Goal: Task Accomplishment & Management: Manage account settings

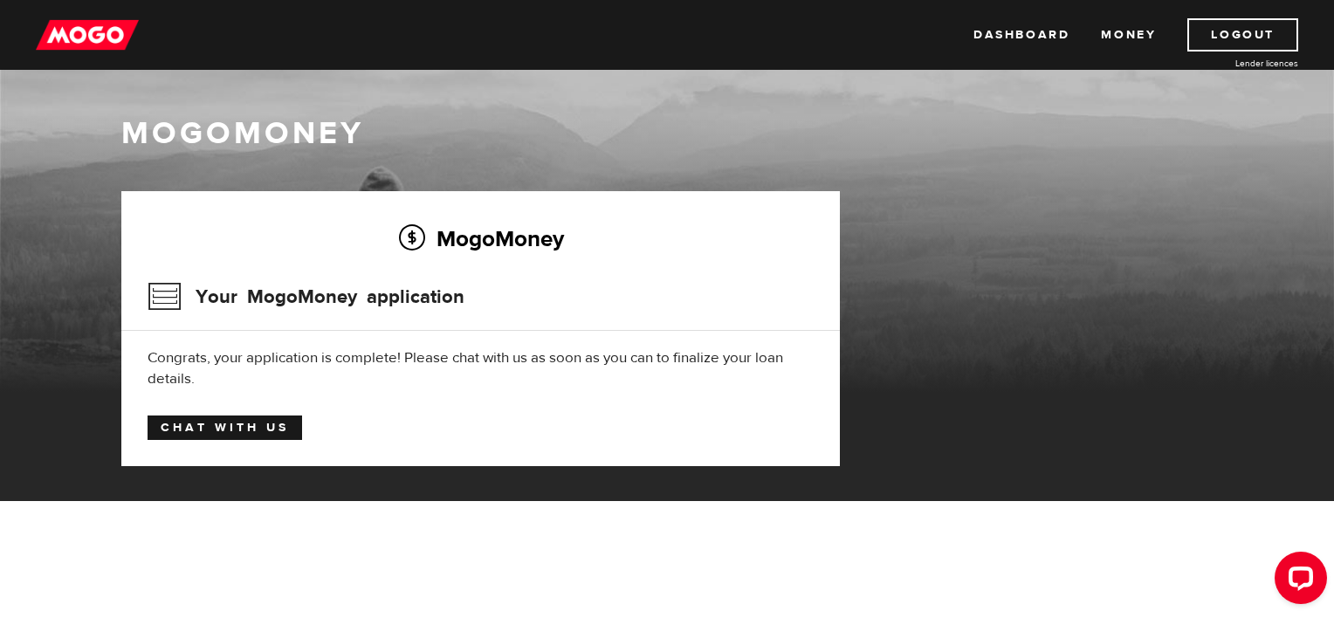
click at [256, 423] on link "Chat with us" at bounding box center [225, 428] width 155 height 24
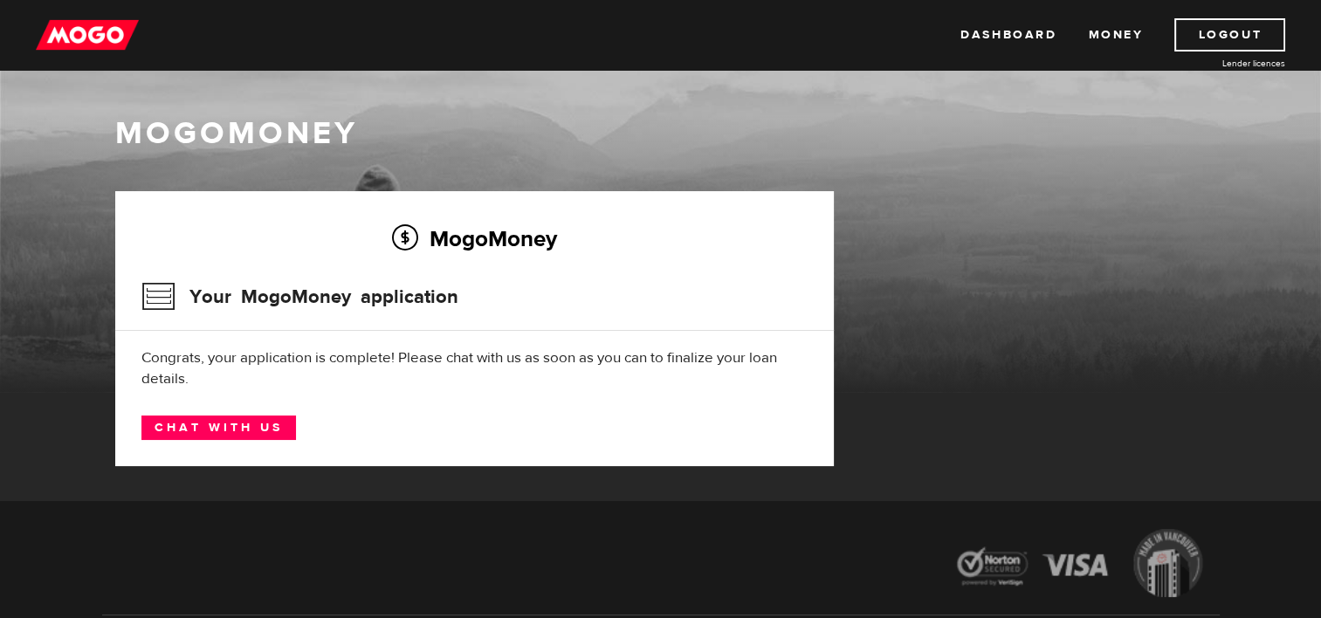
click at [966, 165] on div "MogoMoney" at bounding box center [660, 252] width 1321 height 279
click at [385, 299] on h3 "Your MogoMoney application" at bounding box center [299, 296] width 317 height 45
click at [240, 429] on link "Chat with us" at bounding box center [218, 428] width 155 height 24
click at [1035, 35] on link "Dashboard" at bounding box center [1008, 34] width 96 height 33
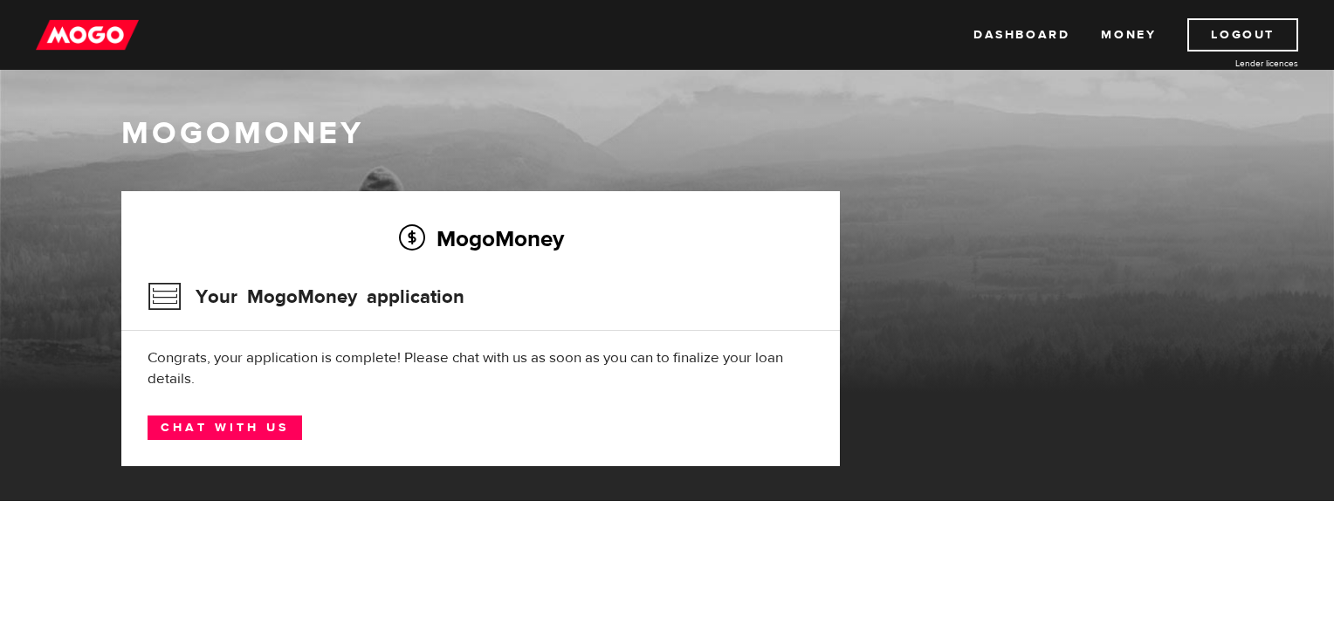
drag, startPoint x: 1323, startPoint y: 122, endPoint x: 1018, endPoint y: 304, distance: 355.4
click at [1331, 285] on div "MogoMoney" at bounding box center [667, 252] width 1334 height 279
click at [1119, 31] on link "Money" at bounding box center [1128, 34] width 55 height 33
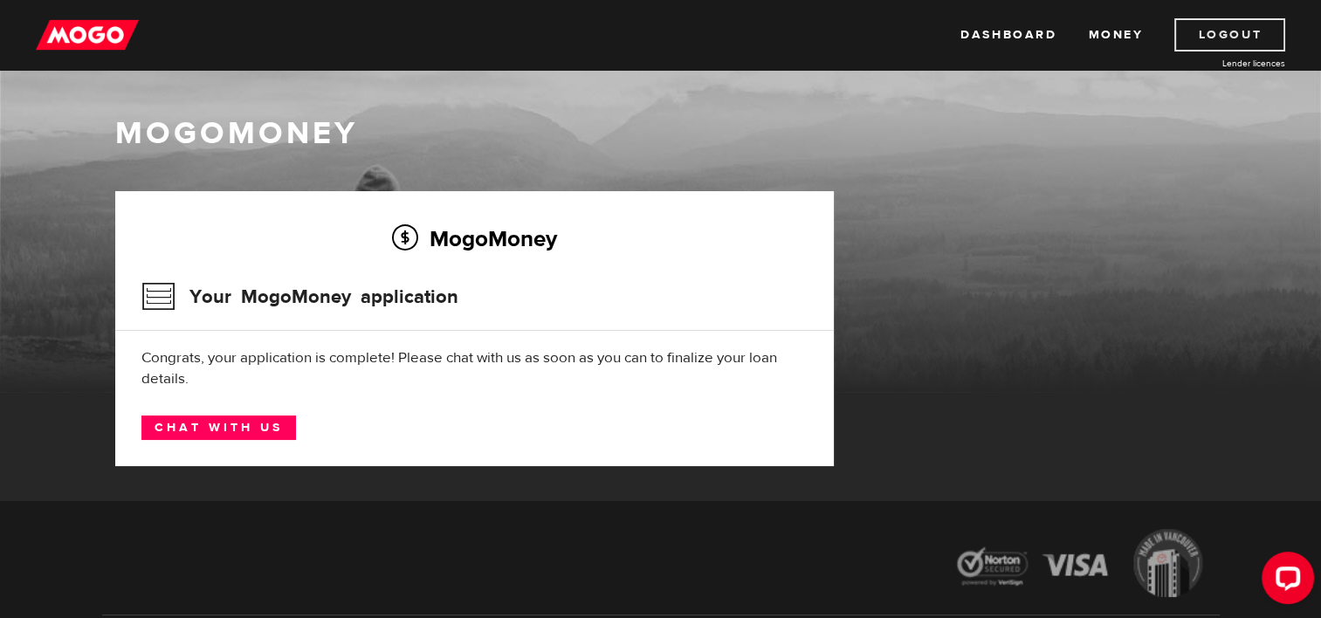
click at [1227, 36] on link "Logout" at bounding box center [1229, 34] width 111 height 33
